Goal: Task Accomplishment & Management: Use online tool/utility

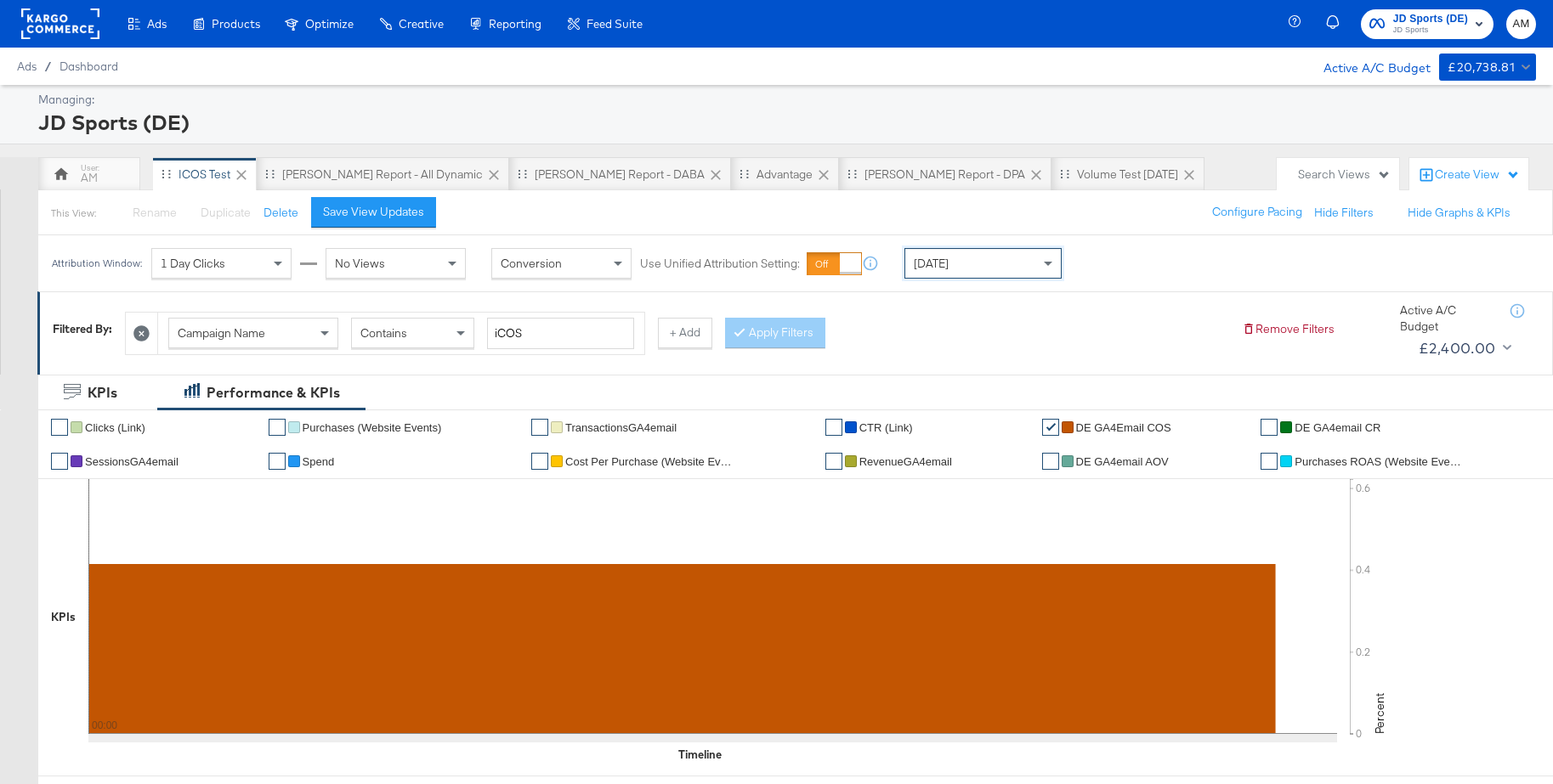
click at [931, 267] on span "[DATE]" at bounding box center [931, 264] width 35 height 16
click at [1432, 28] on span "JD Sports" at bounding box center [1430, 31] width 75 height 14
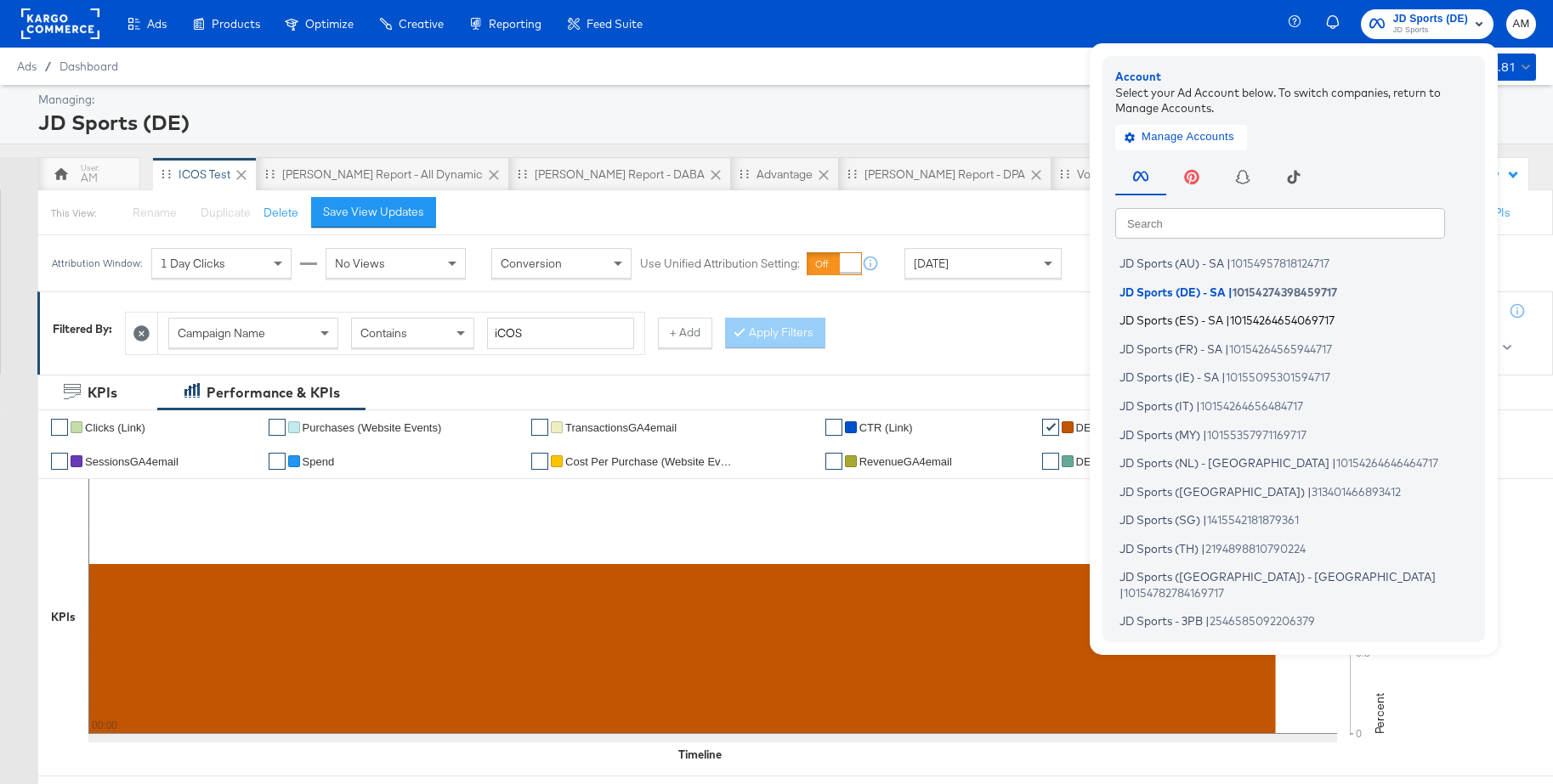
click at [1185, 320] on span "JD Sports (ES) - SA" at bounding box center [1172, 321] width 104 height 14
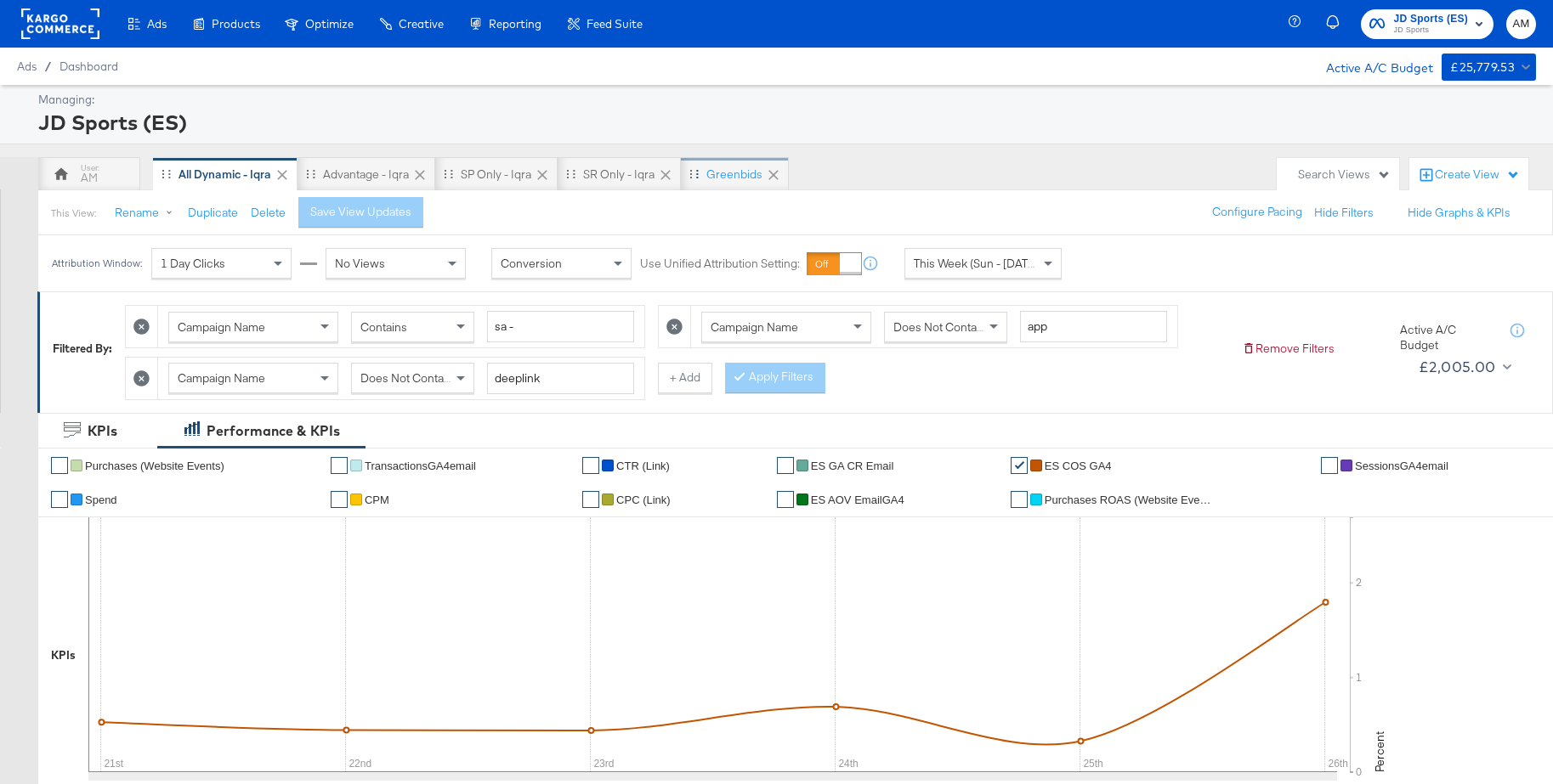
click at [746, 180] on div "Greenbids" at bounding box center [734, 174] width 56 height 16
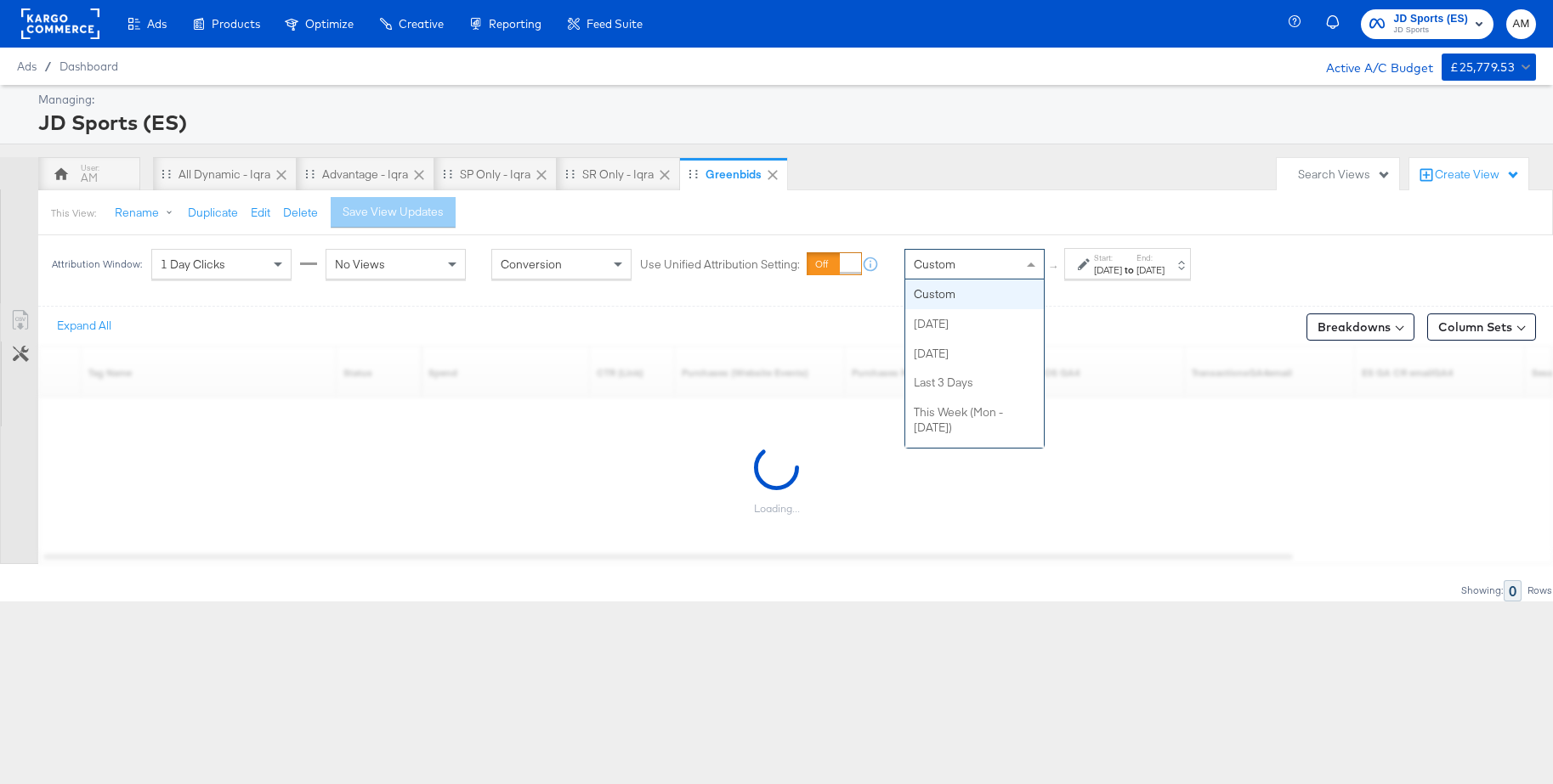
click at [959, 254] on div "Custom" at bounding box center [974, 264] width 139 height 28
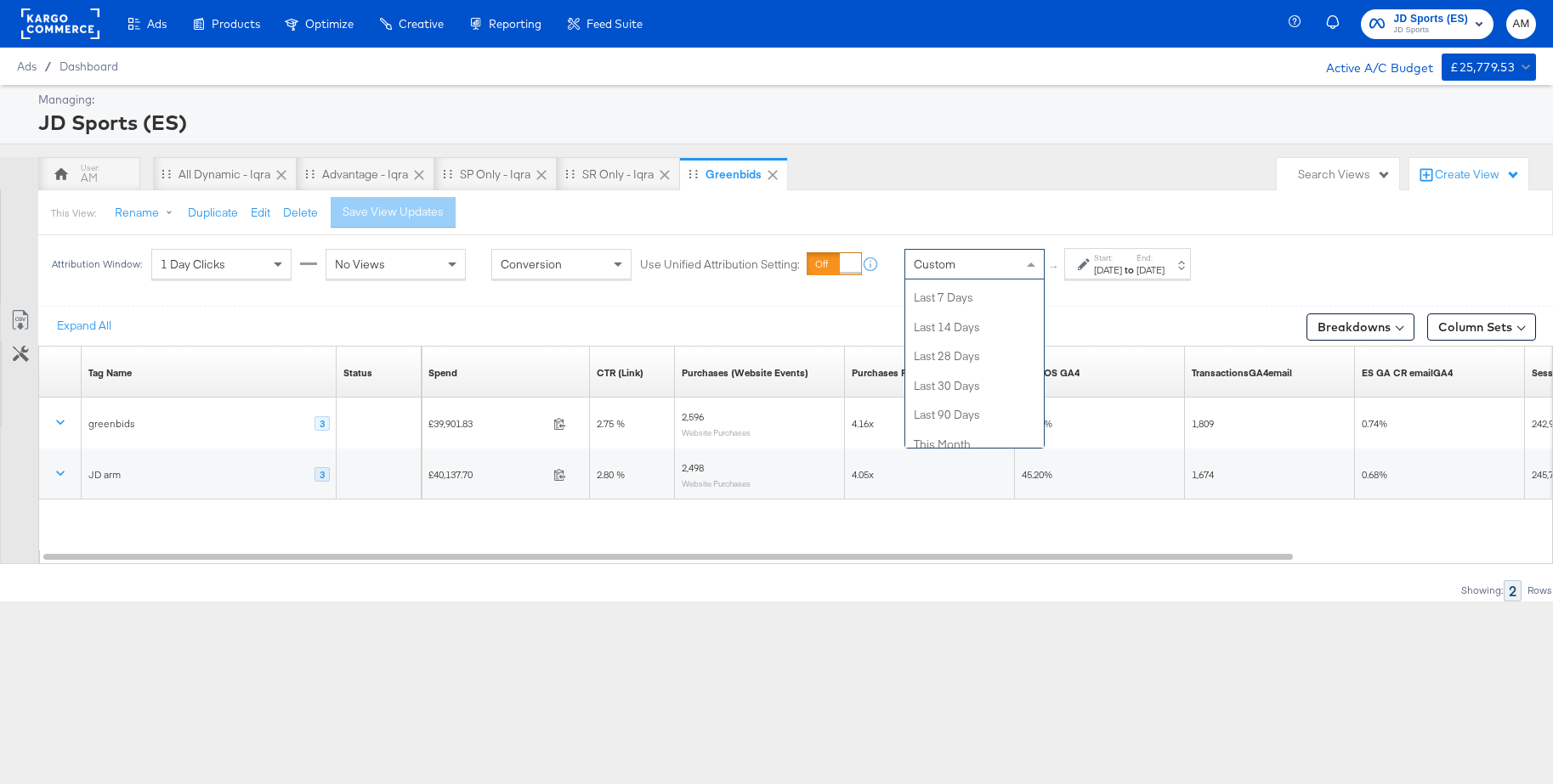
scroll to position [298, 0]
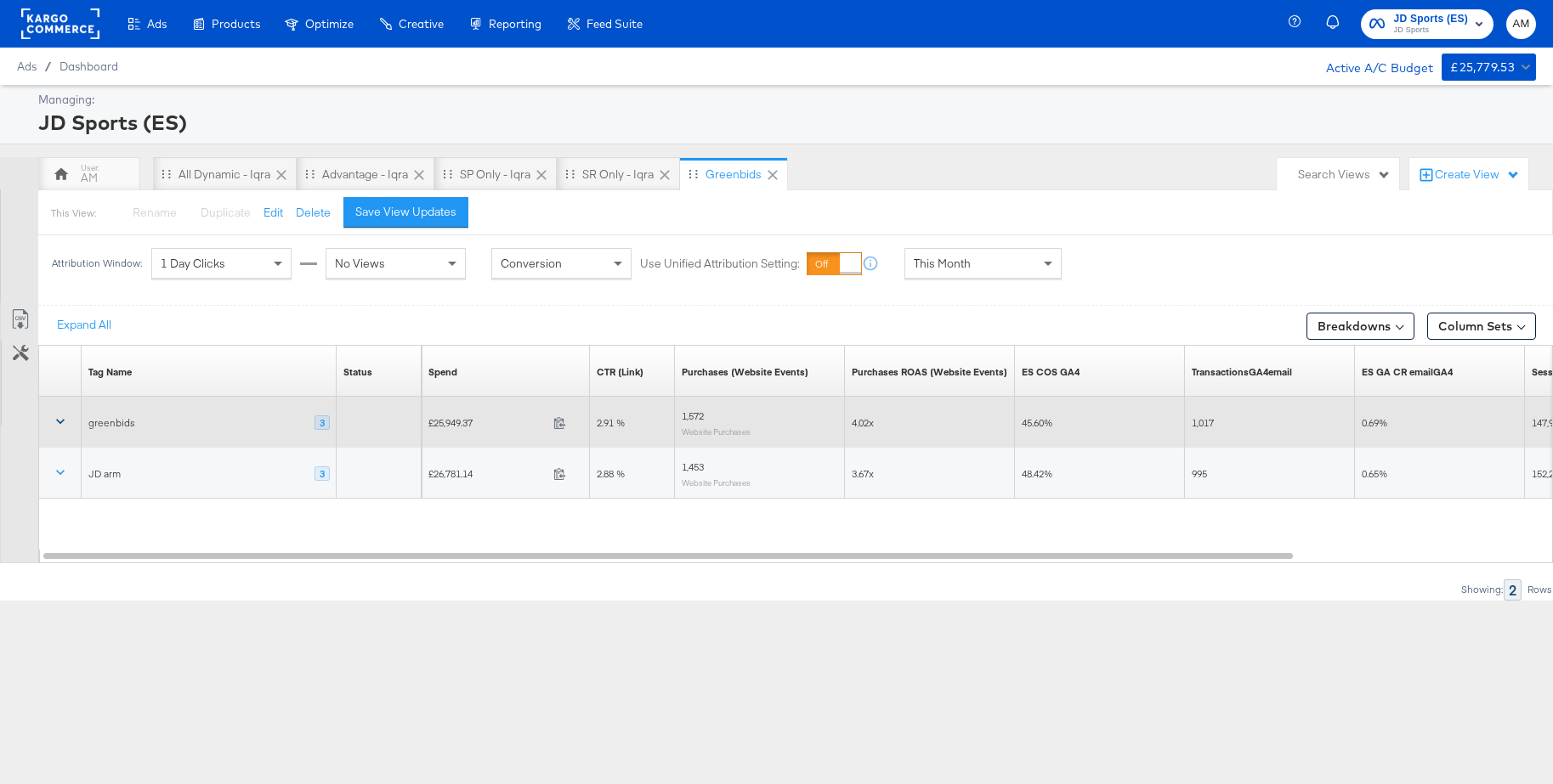
click at [62, 423] on icon at bounding box center [60, 423] width 9 height 5
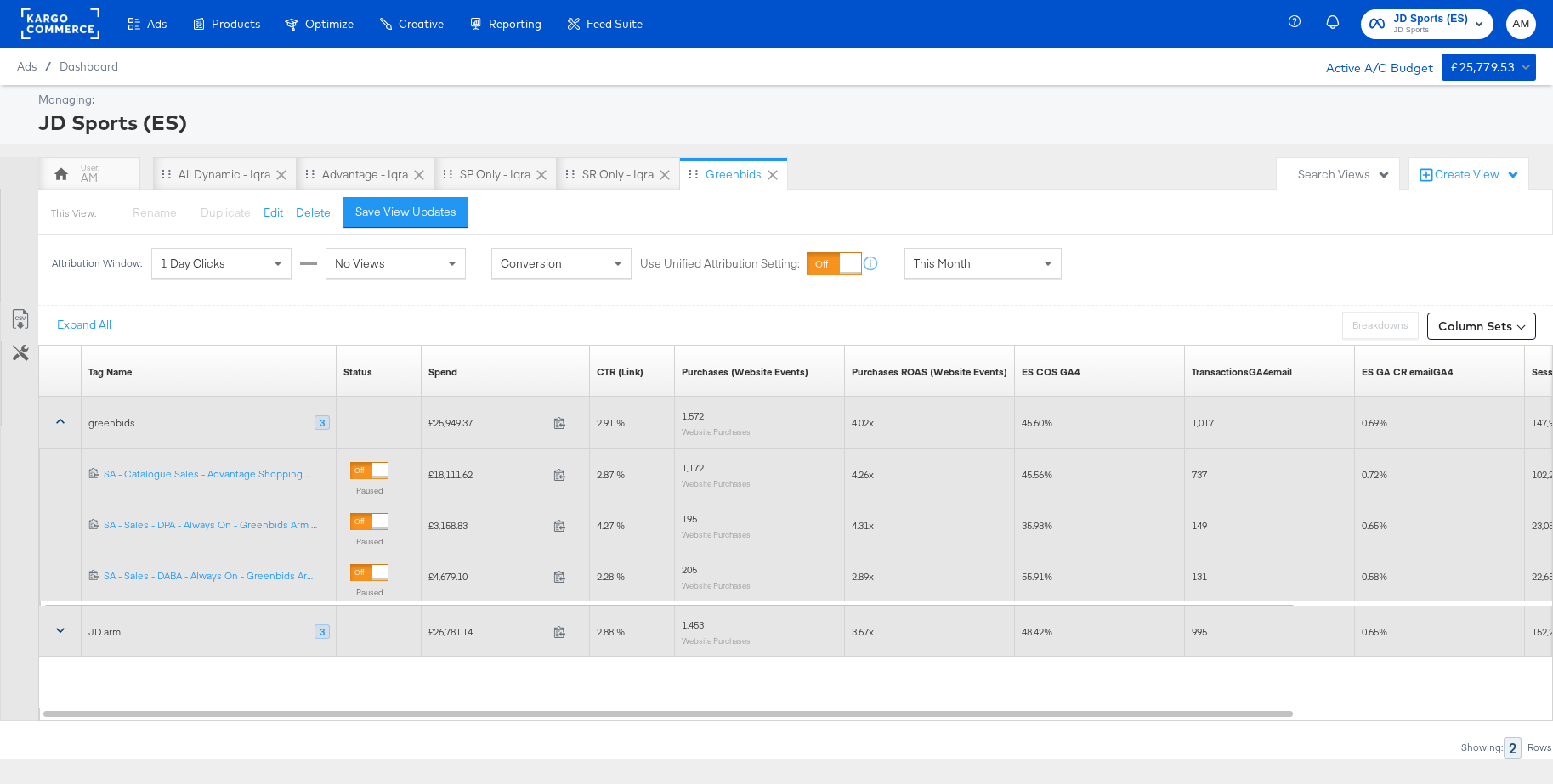
click at [60, 631] on icon at bounding box center [60, 631] width 9 height 5
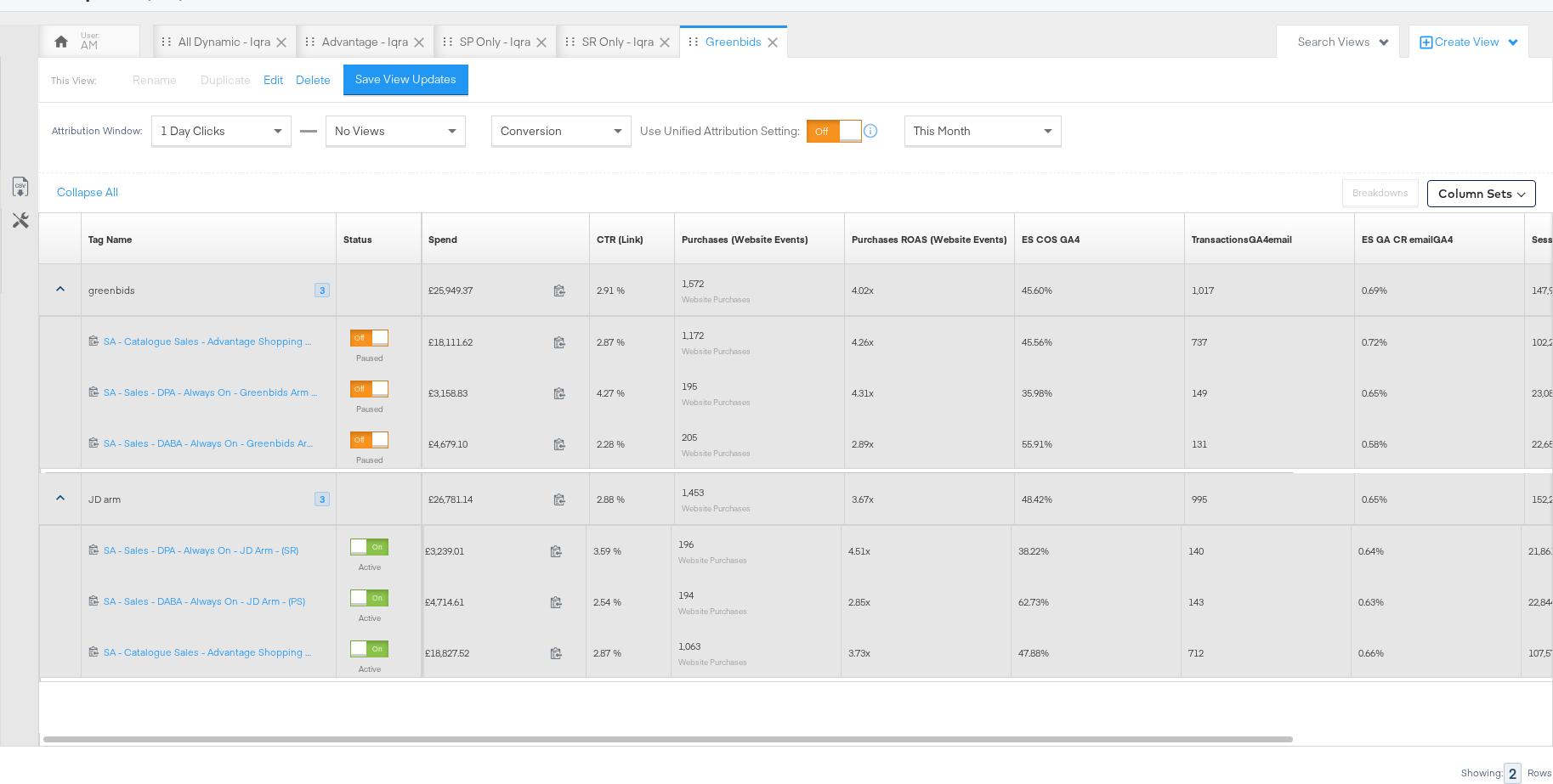
scroll to position [0, 0]
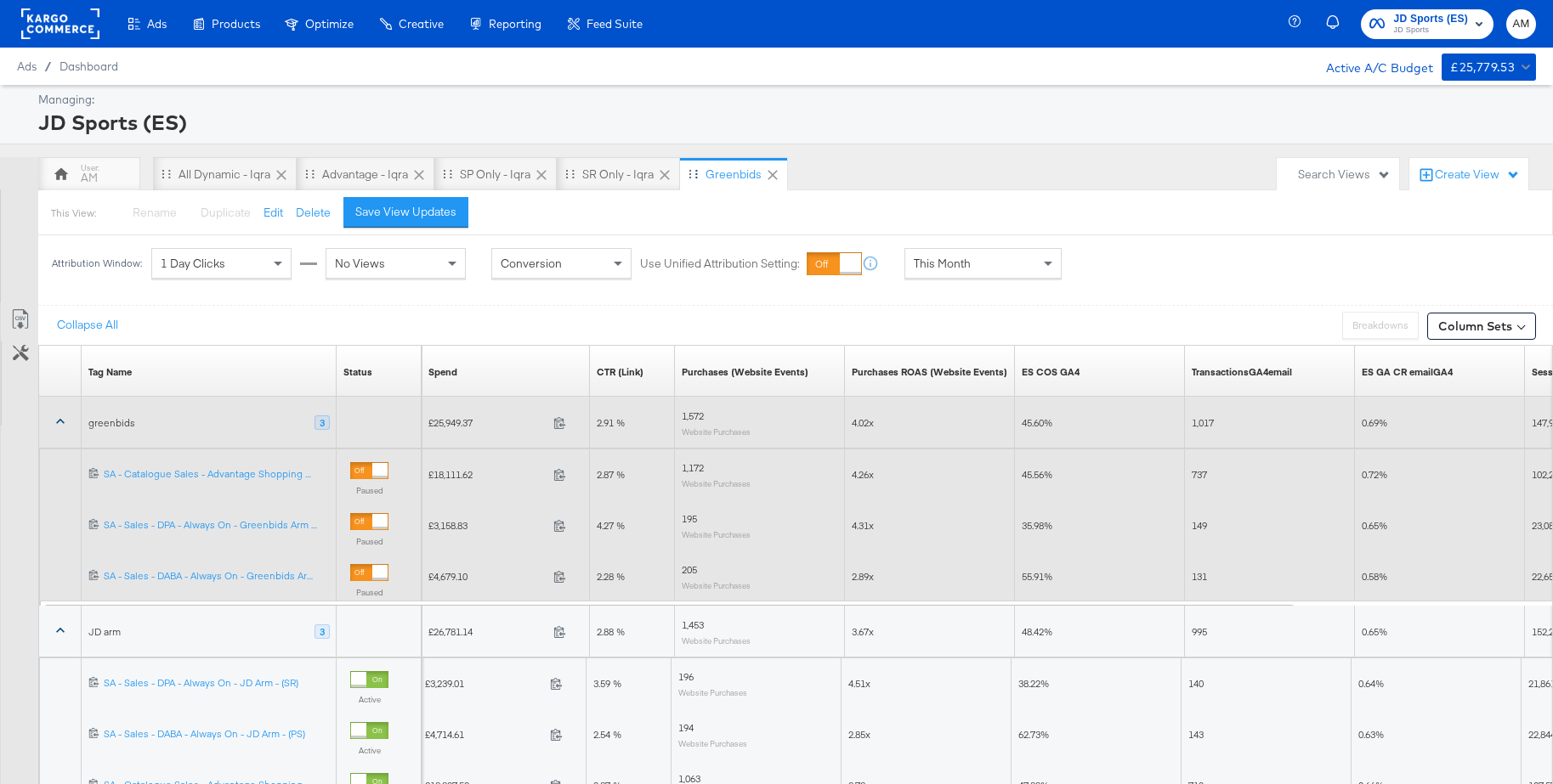
click at [777, 177] on icon at bounding box center [773, 175] width 10 height 10
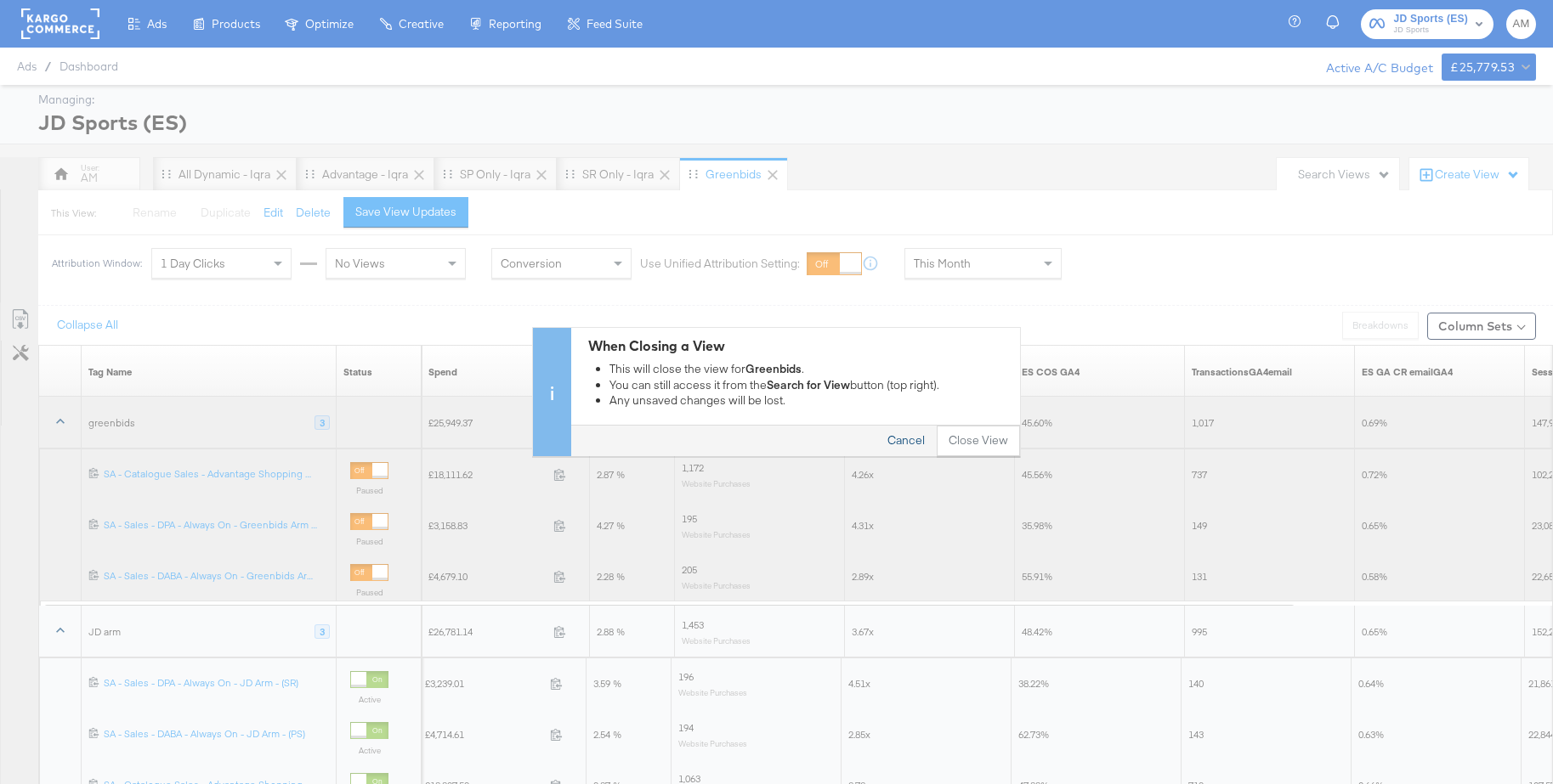
click at [912, 442] on button "Cancel" at bounding box center [906, 442] width 61 height 30
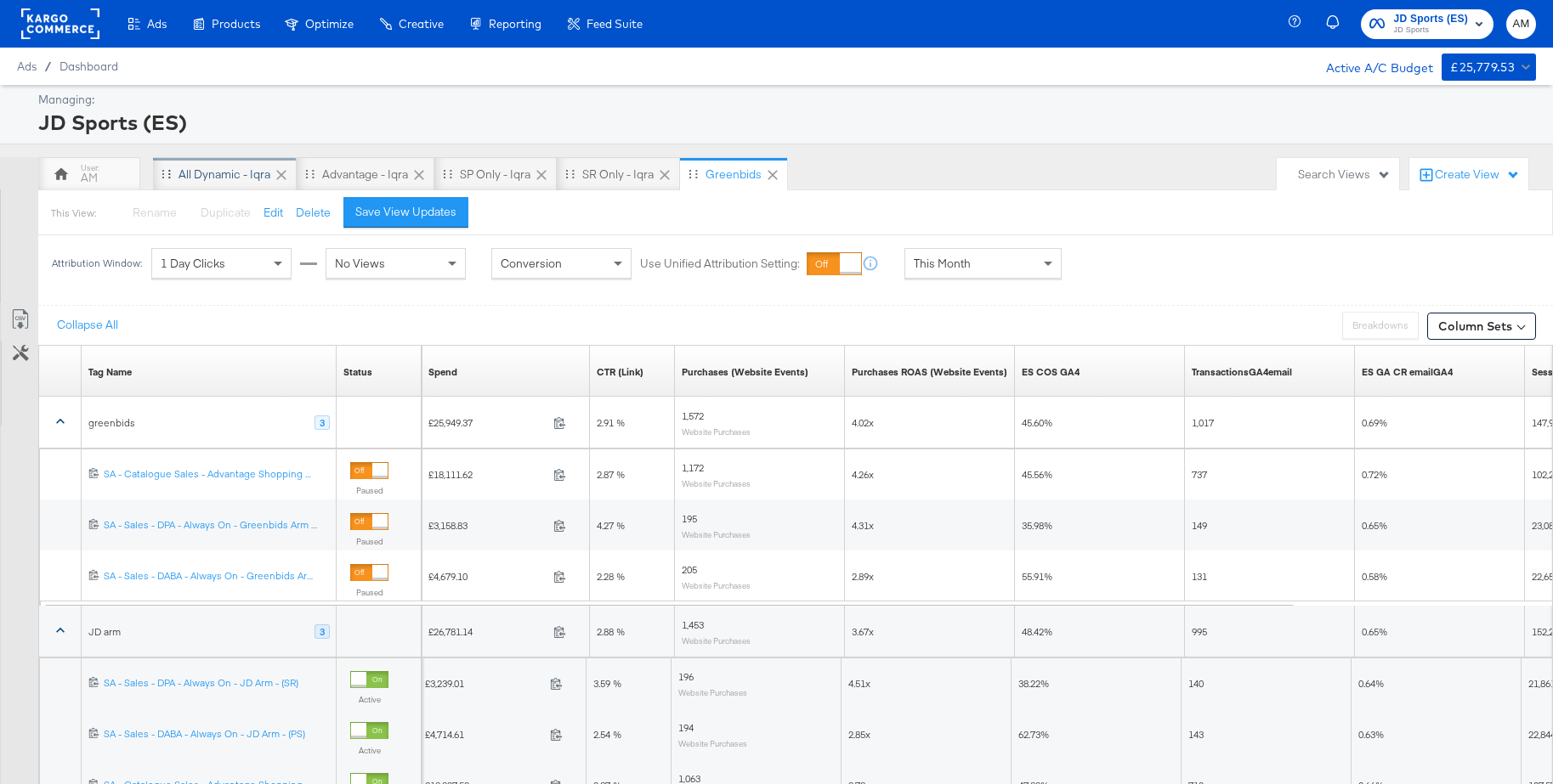
click at [204, 174] on div "All Dynamic - Iqra" at bounding box center [224, 174] width 91 height 16
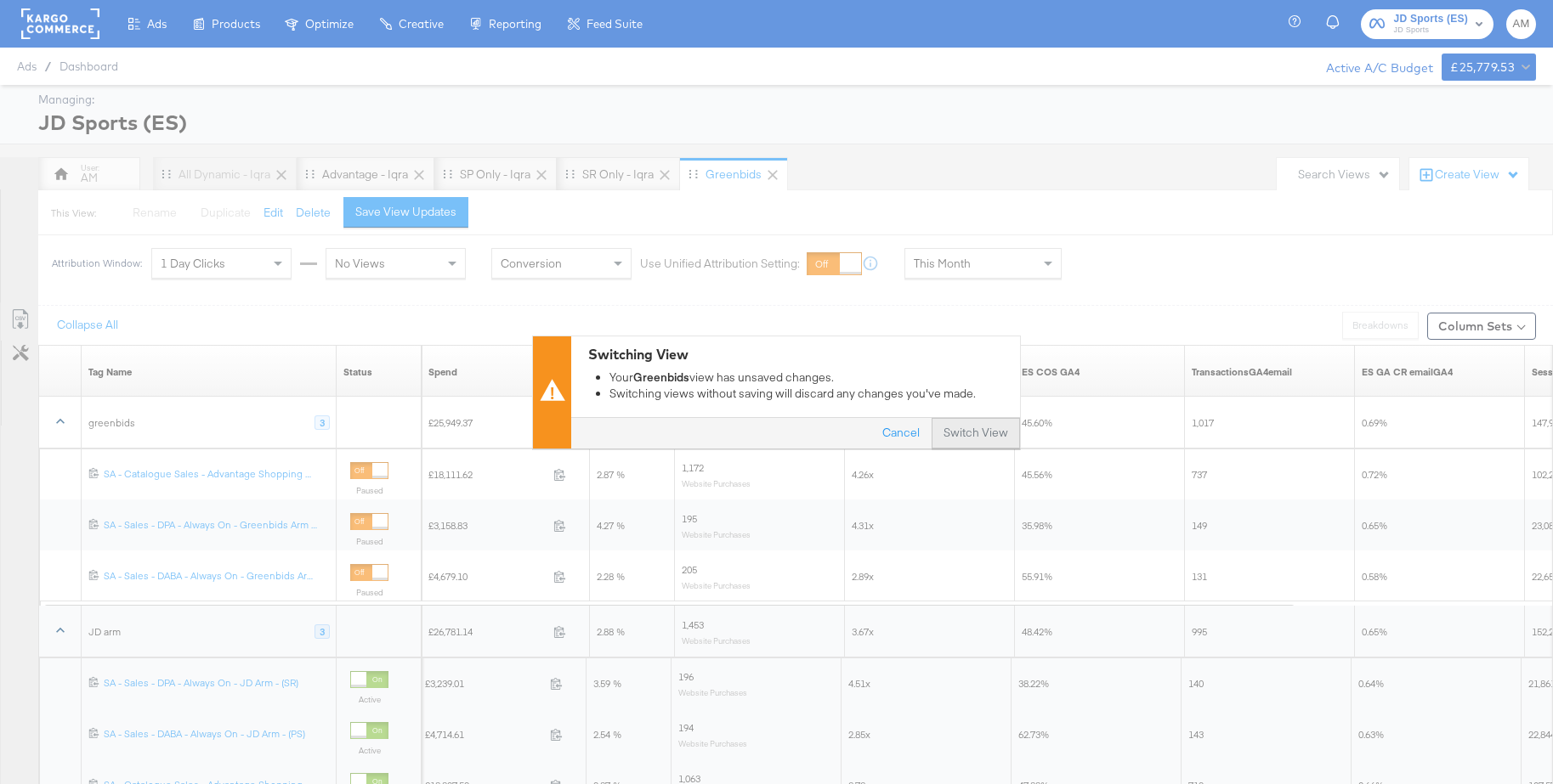
click at [972, 436] on button "Switch View" at bounding box center [976, 433] width 88 height 30
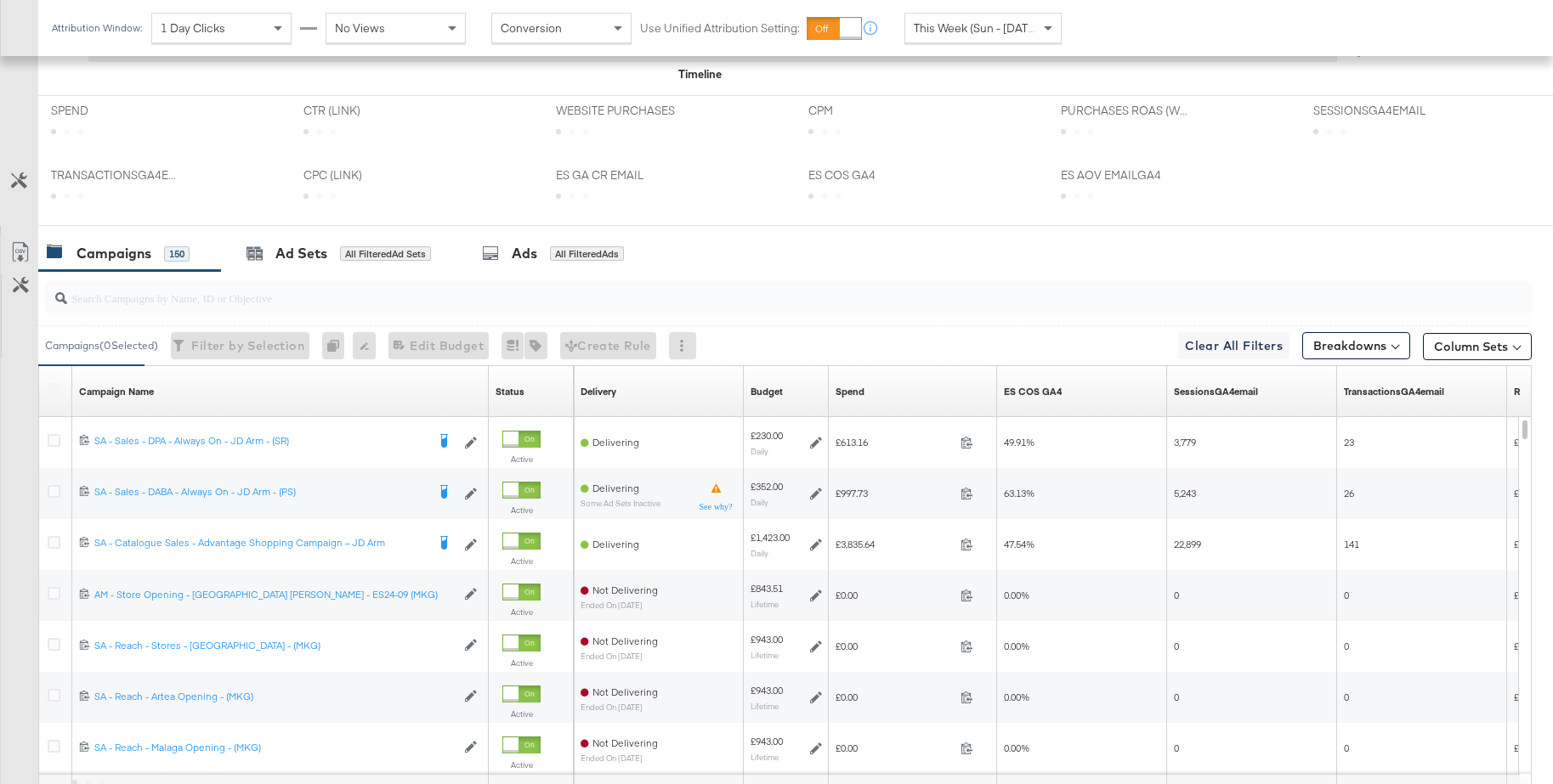
scroll to position [885, 0]
